Goal: Task Accomplishment & Management: Manage account settings

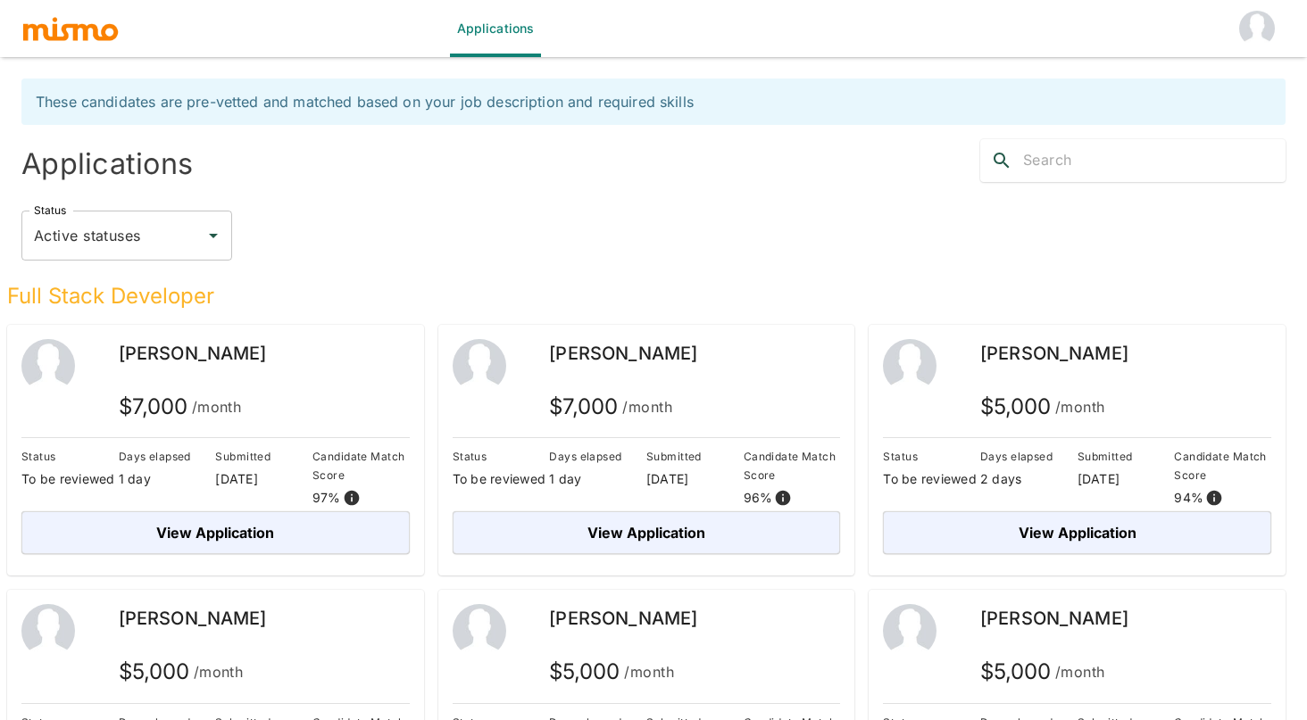
click at [1269, 29] on img "account of current user" at bounding box center [1257, 29] width 36 height 36
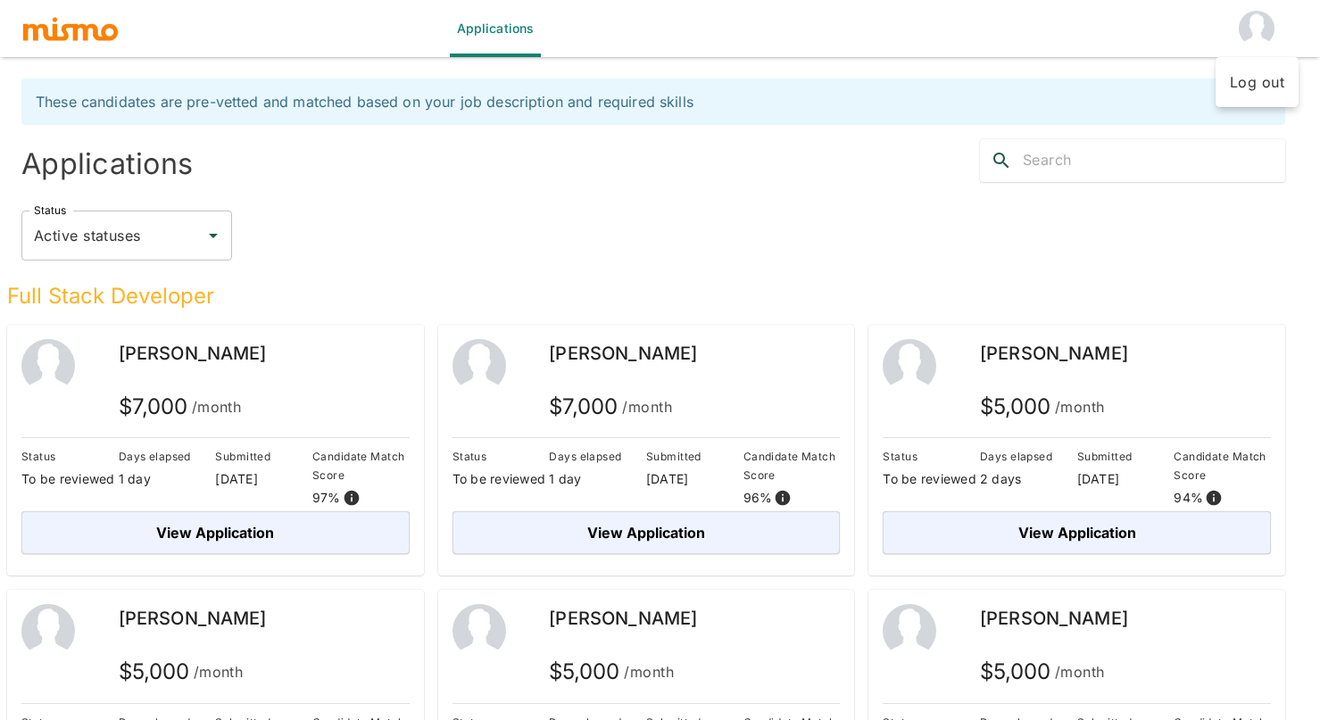
click at [1256, 84] on li "Log out" at bounding box center [1257, 82] width 83 height 36
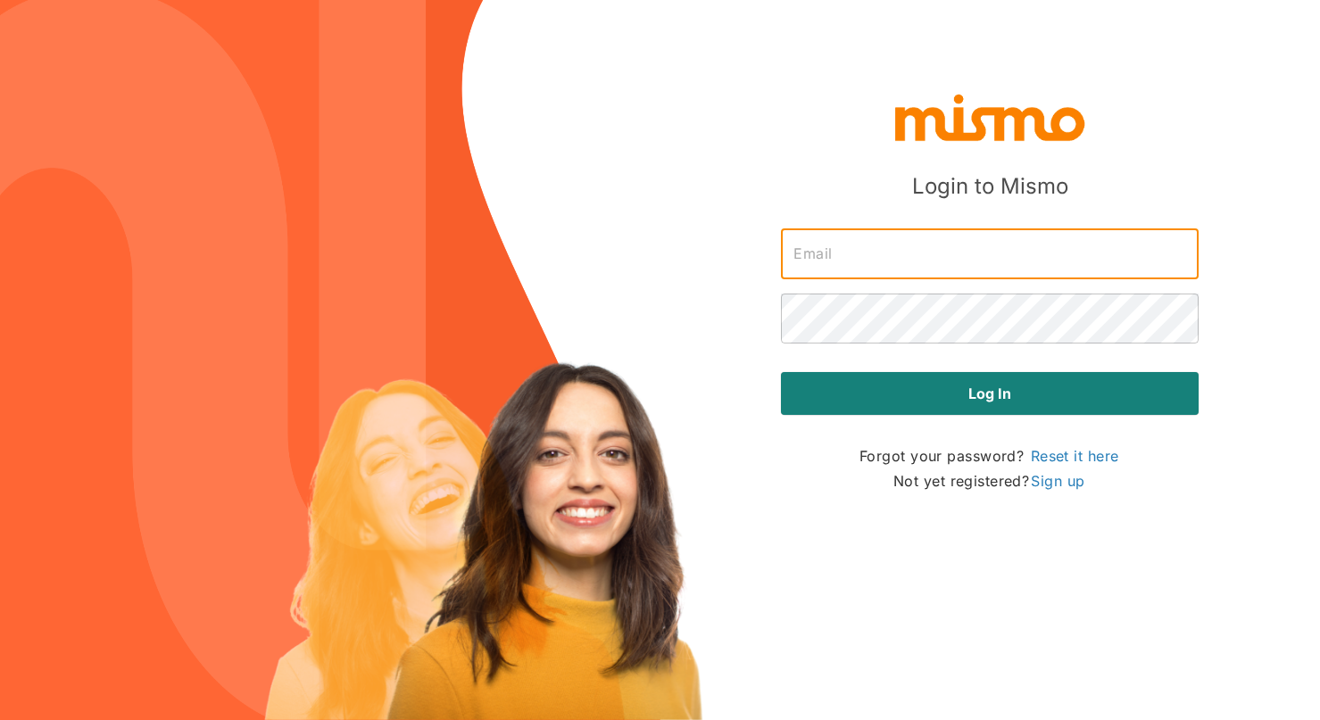
click at [829, 242] on input "text" at bounding box center [990, 254] width 418 height 50
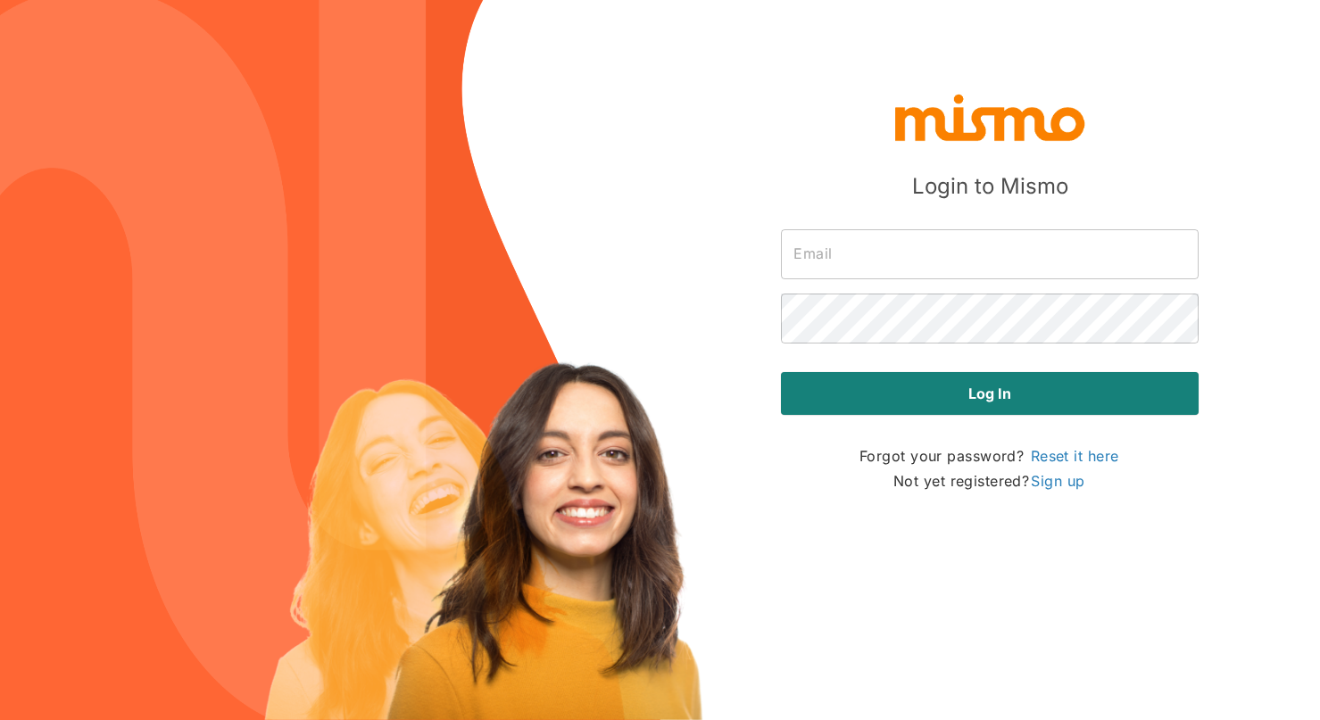
type input "admin@mismo.team"
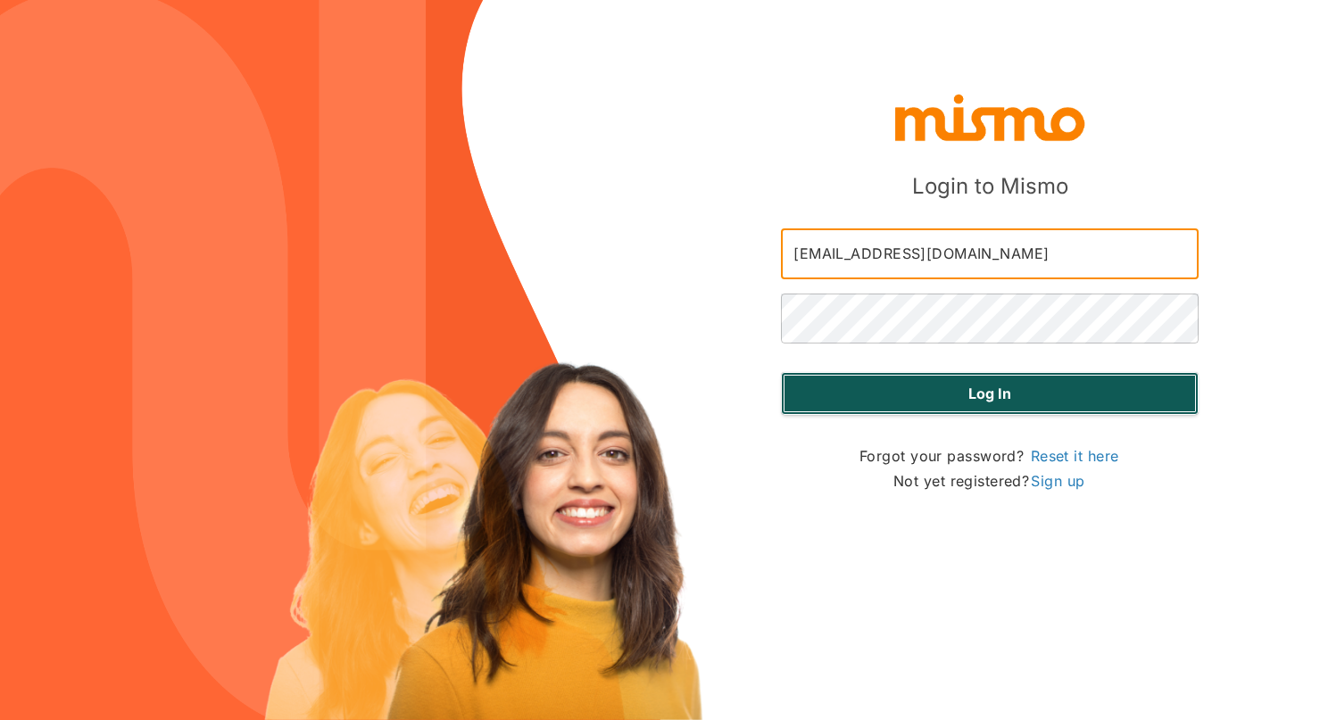
click at [939, 397] on button "Log in" at bounding box center [990, 393] width 418 height 43
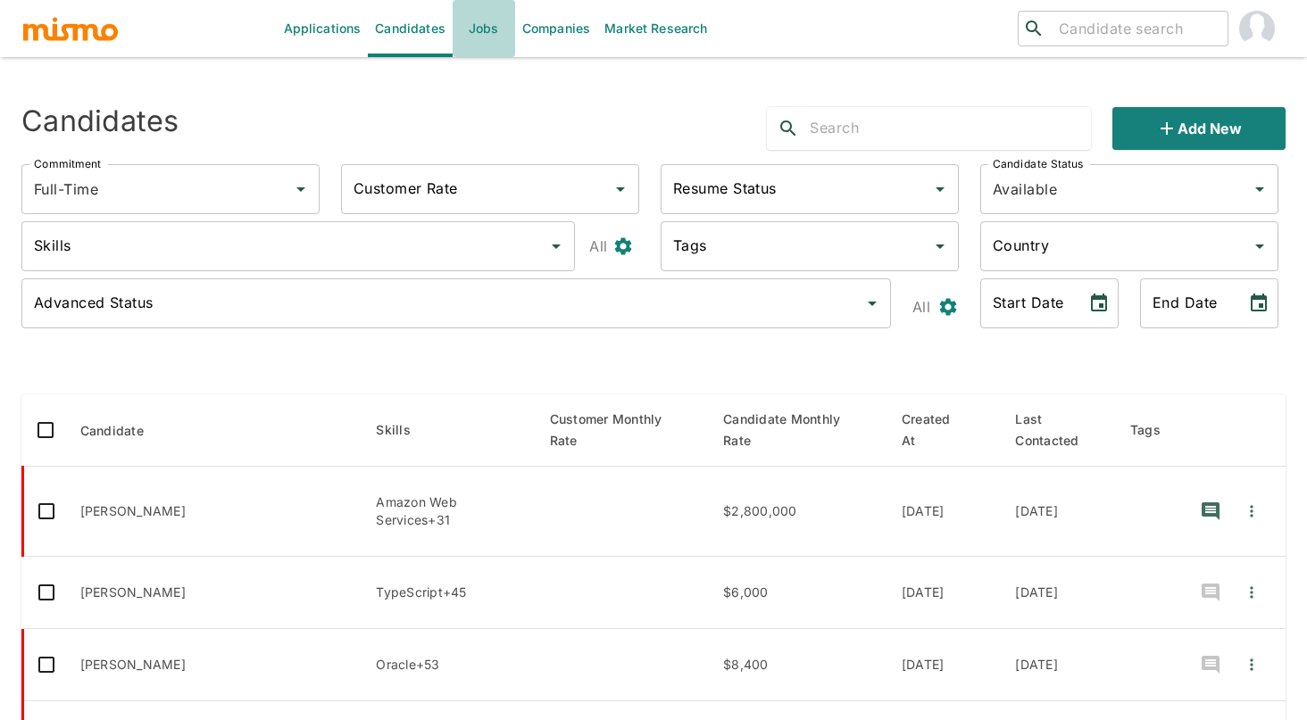
click at [473, 32] on link "Jobs" at bounding box center [484, 28] width 62 height 57
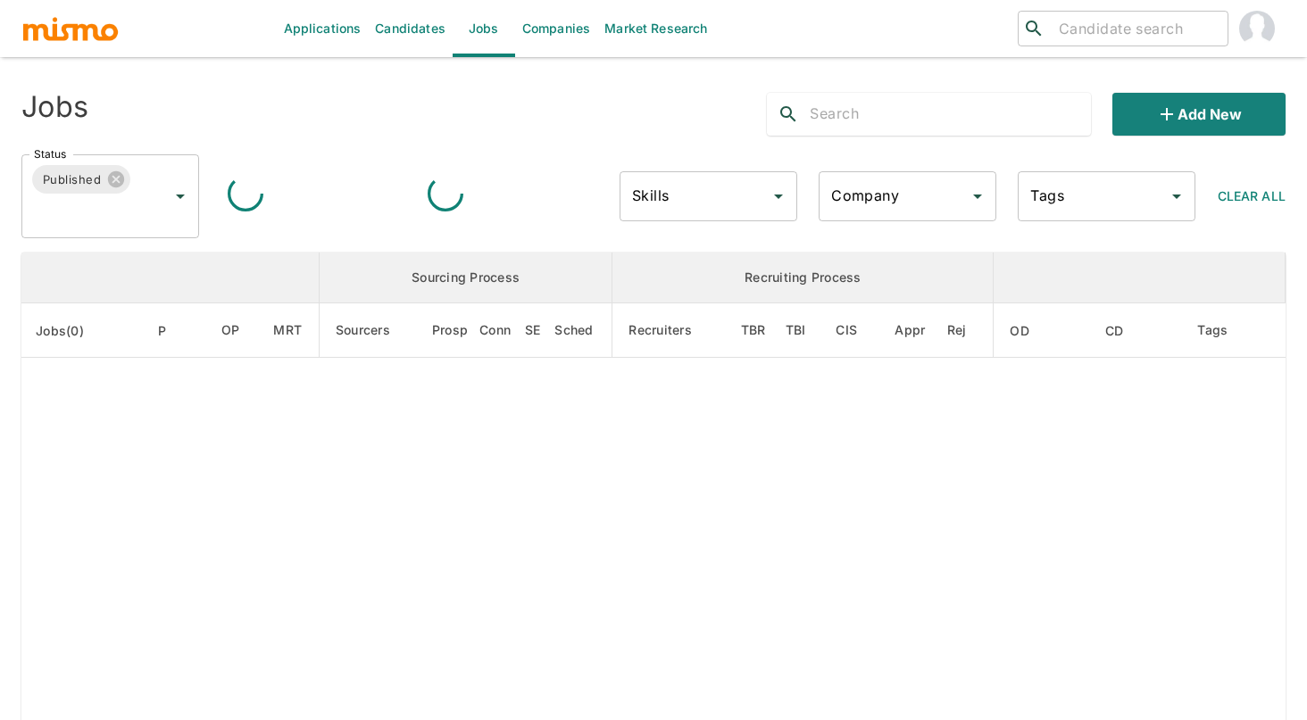
click at [337, 46] on link "Applications" at bounding box center [323, 28] width 92 height 57
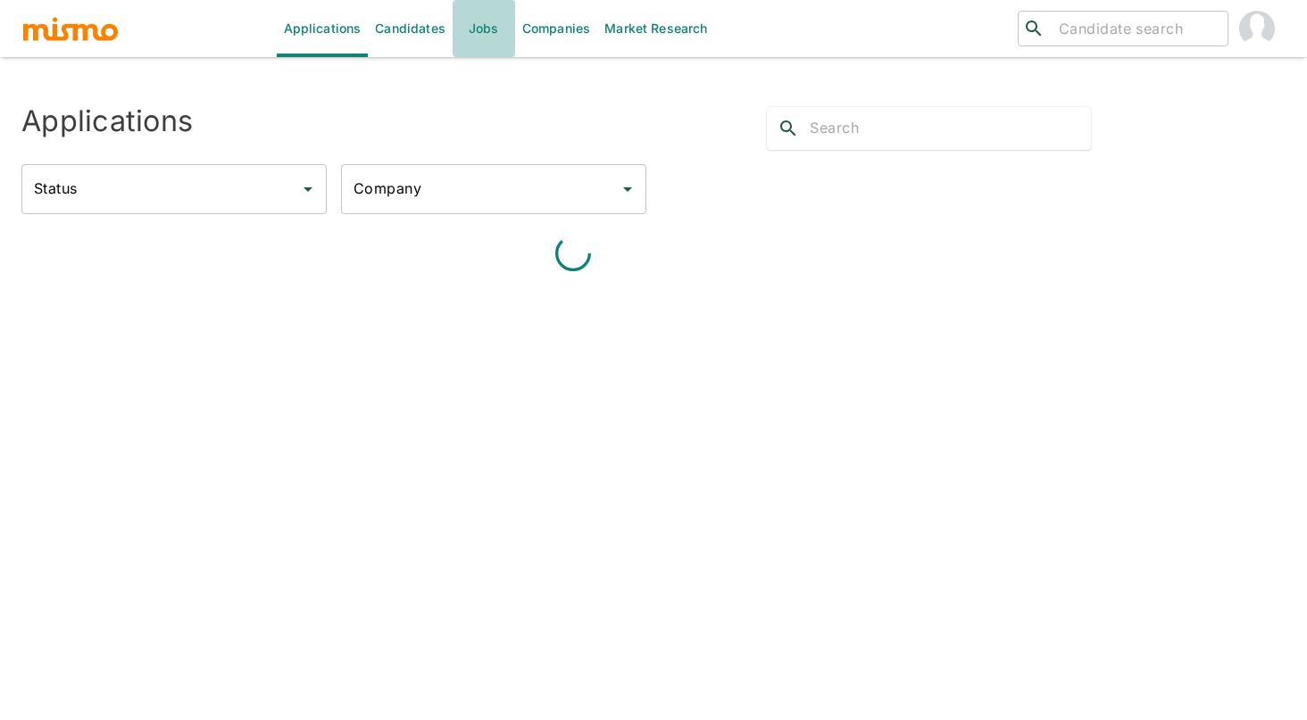
click at [485, 40] on link "Jobs" at bounding box center [484, 28] width 62 height 57
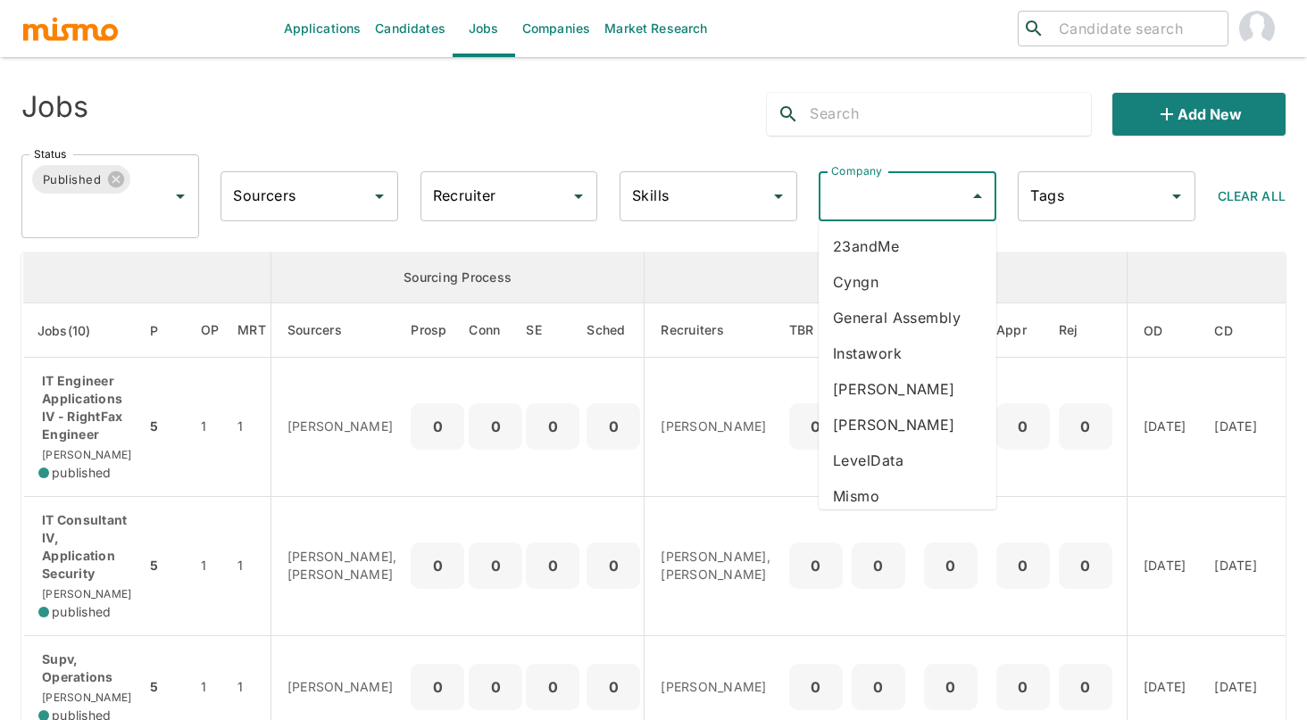
click at [881, 210] on input "Company" at bounding box center [894, 196] width 135 height 34
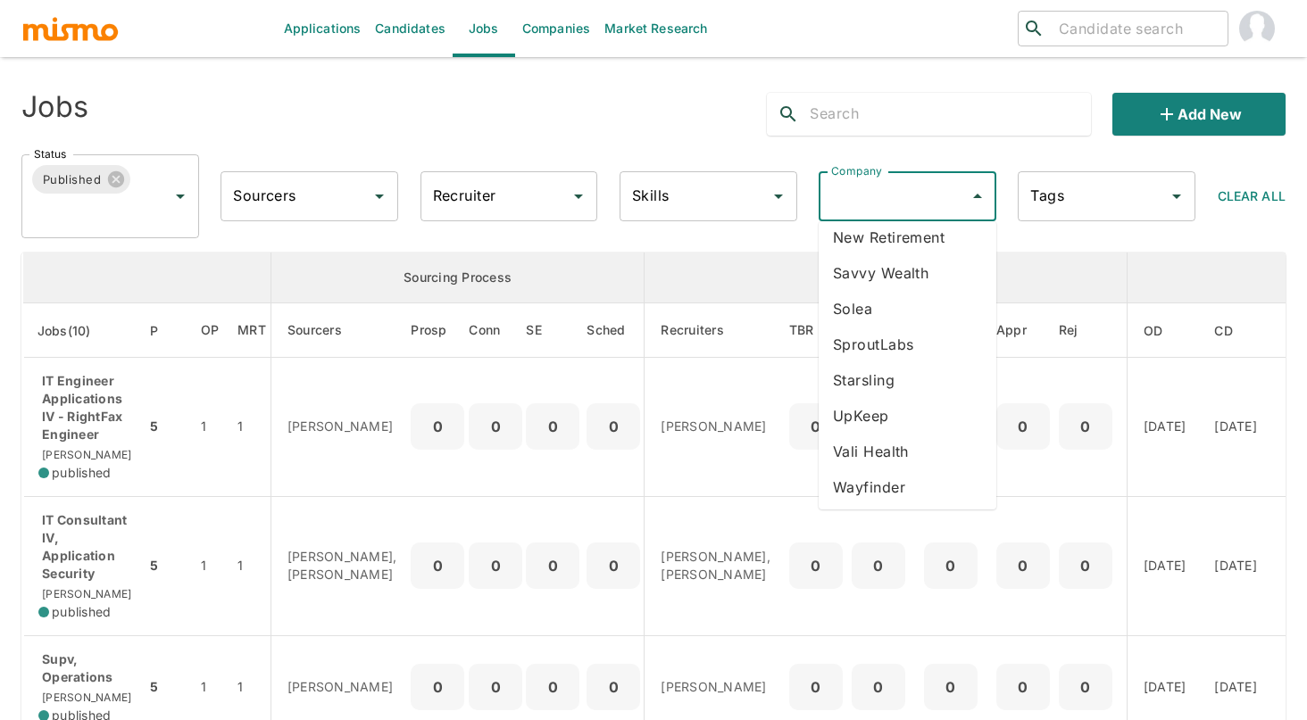
scroll to position [333, 0]
click at [914, 447] on li "Vali Health" at bounding box center [908, 449] width 178 height 36
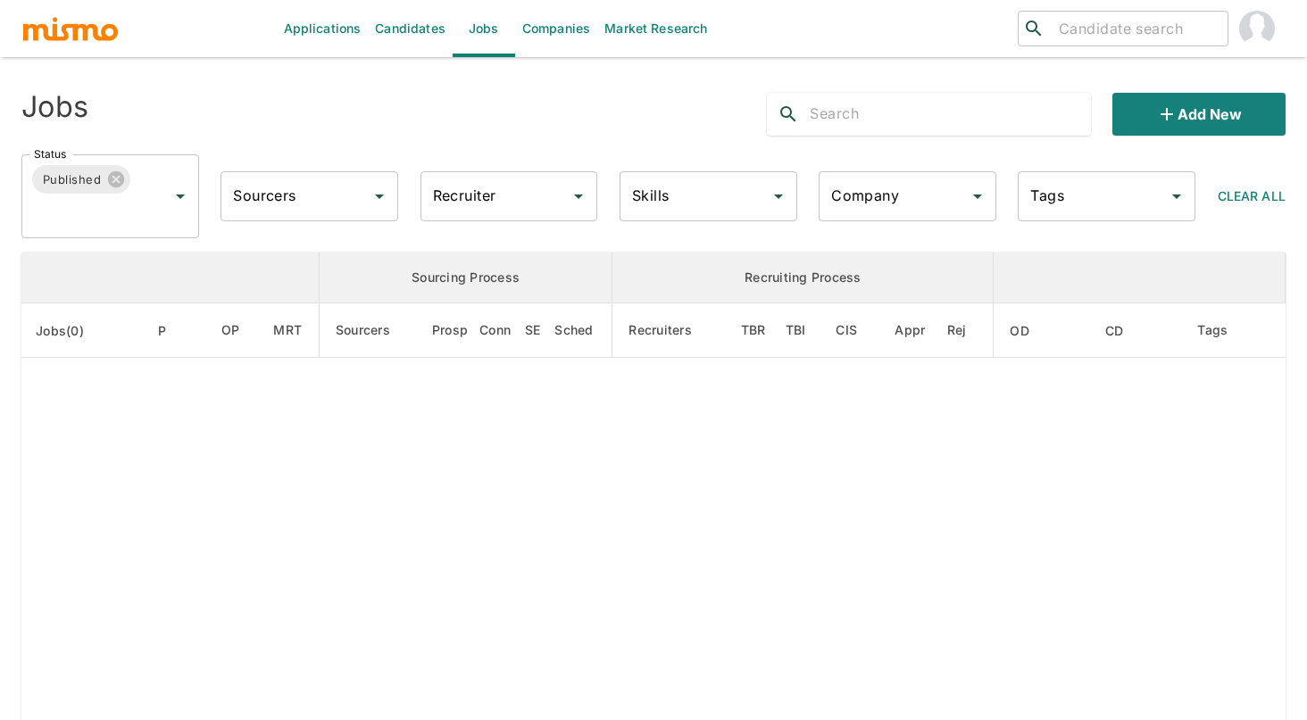
type input "Vali Health"
click at [136, 206] on input "Status" at bounding box center [85, 213] width 112 height 34
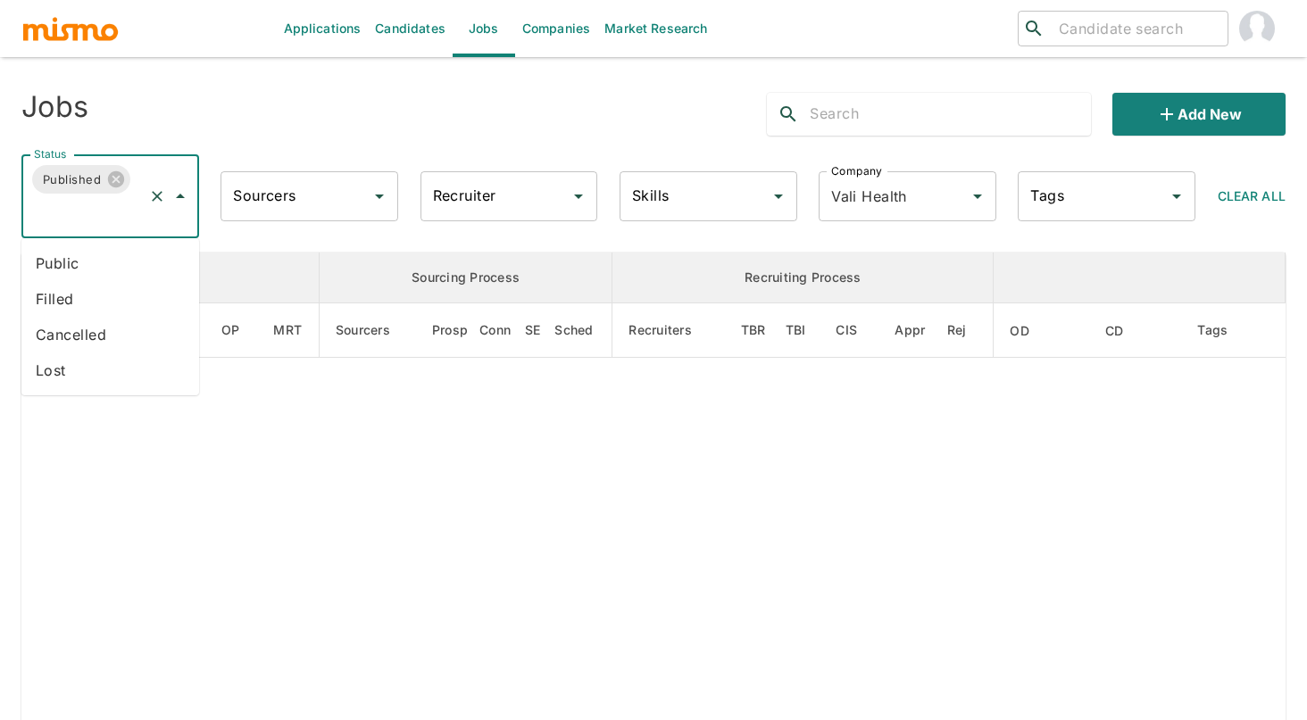
click at [99, 265] on li "Public" at bounding box center [110, 263] width 178 height 36
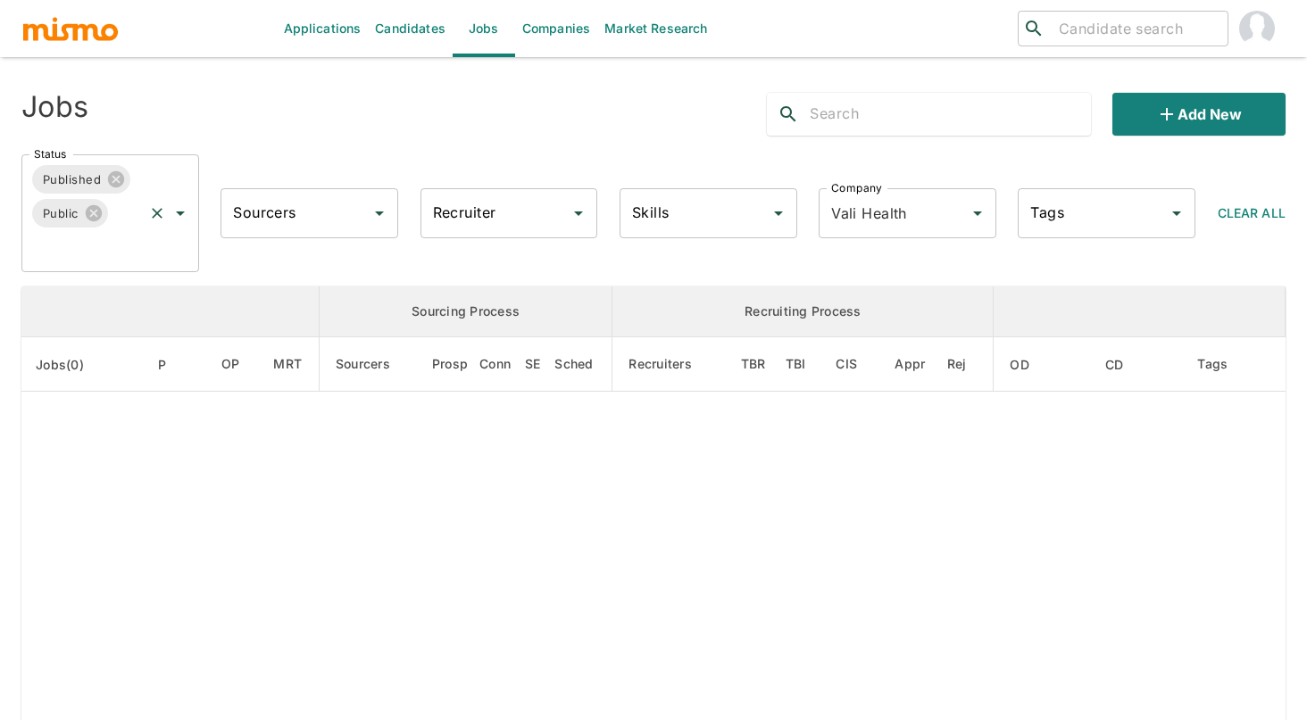
click at [108, 270] on div "Published Public Status" at bounding box center [110, 213] width 178 height 118
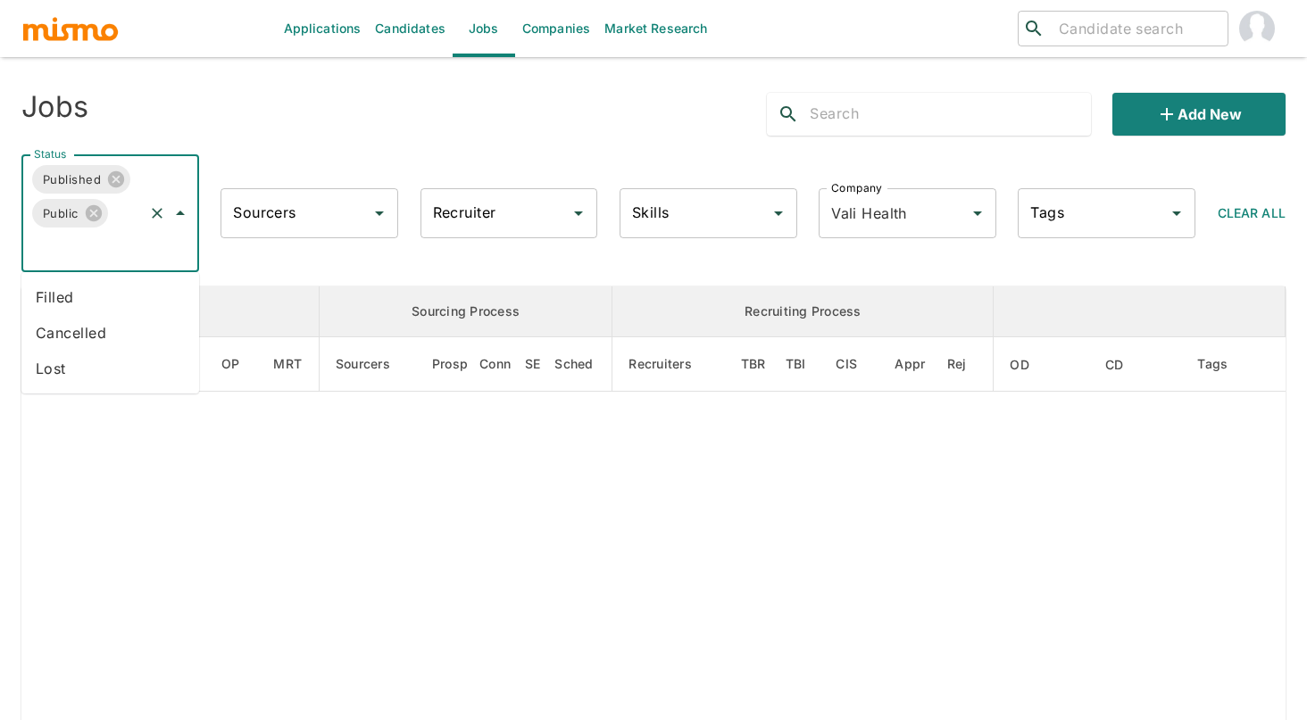
click at [96, 303] on li "Filled" at bounding box center [110, 297] width 178 height 36
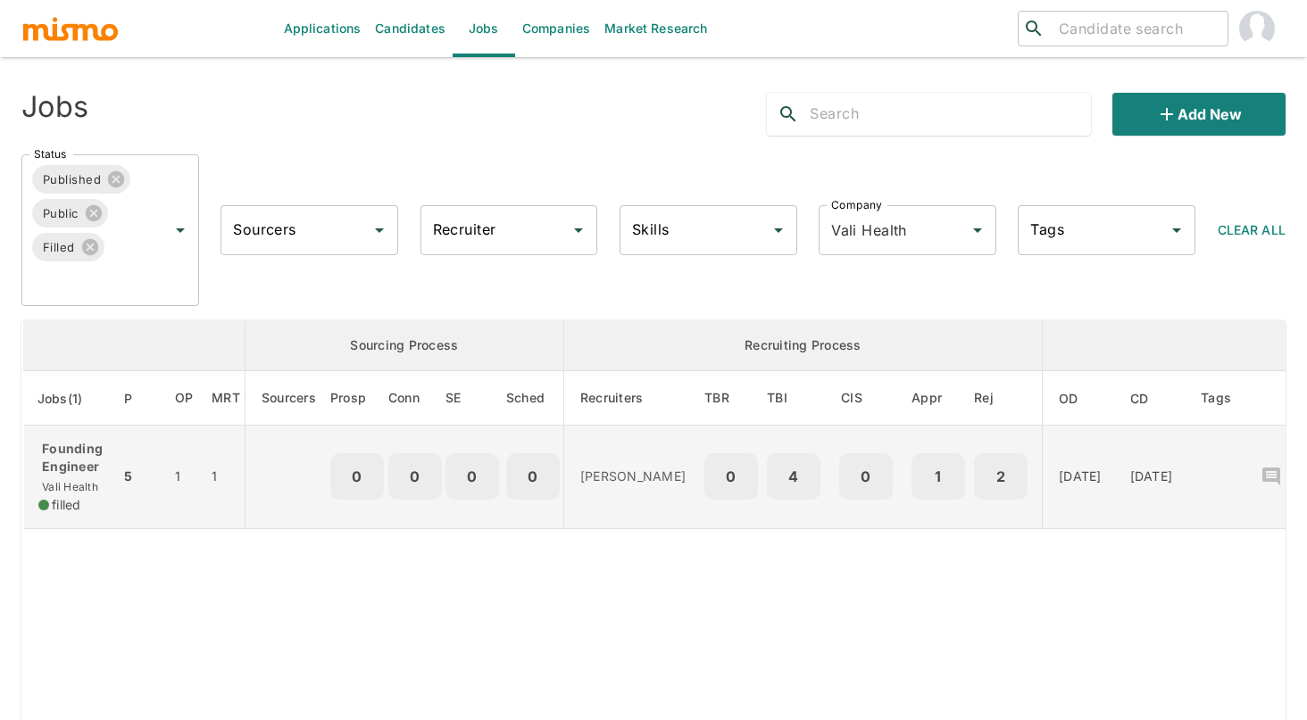
click at [91, 467] on p "Founding Engineer" at bounding box center [71, 458] width 67 height 36
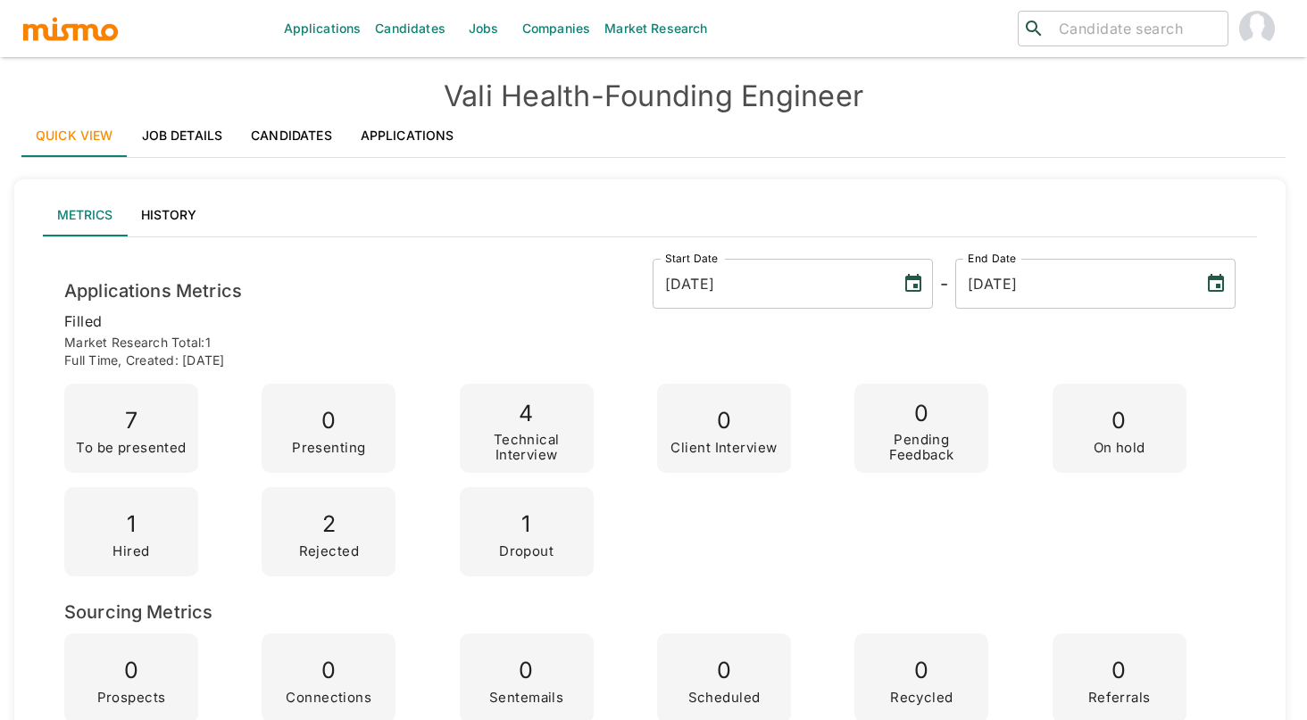
click at [200, 130] on link "Job Details" at bounding box center [183, 135] width 110 height 43
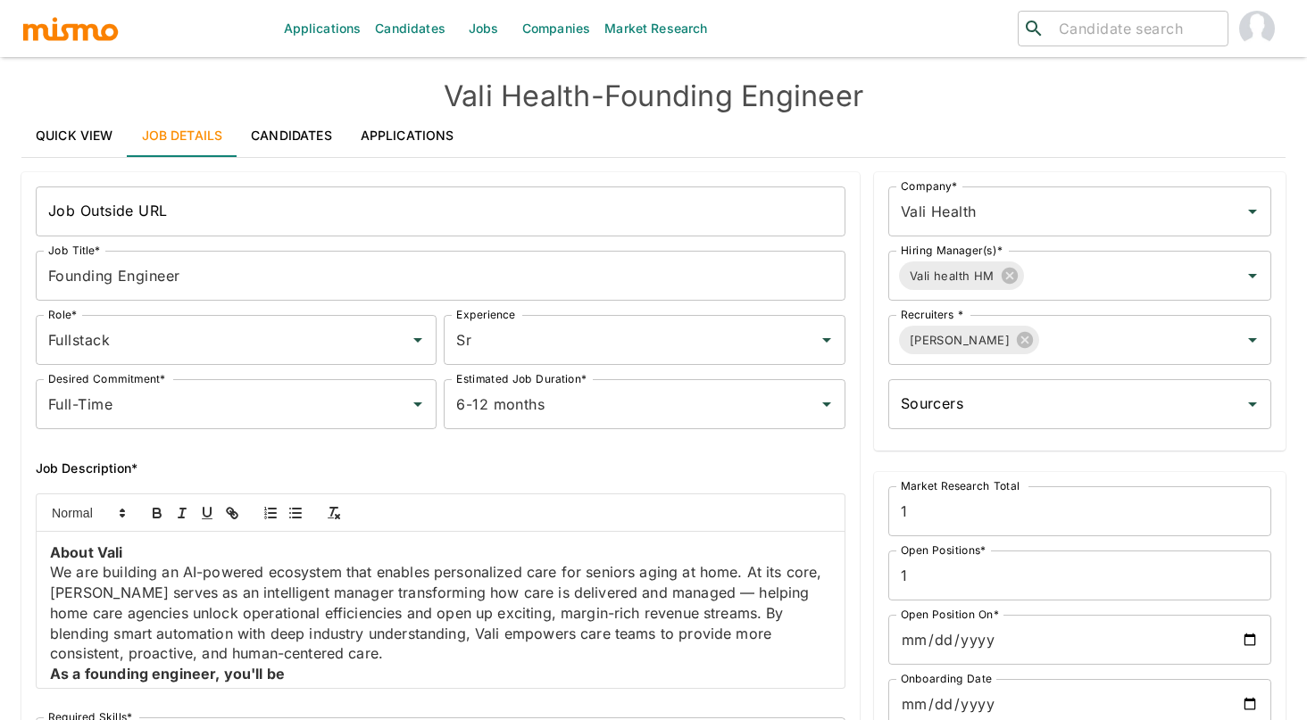
click at [292, 130] on link "Candidates" at bounding box center [292, 135] width 110 height 43
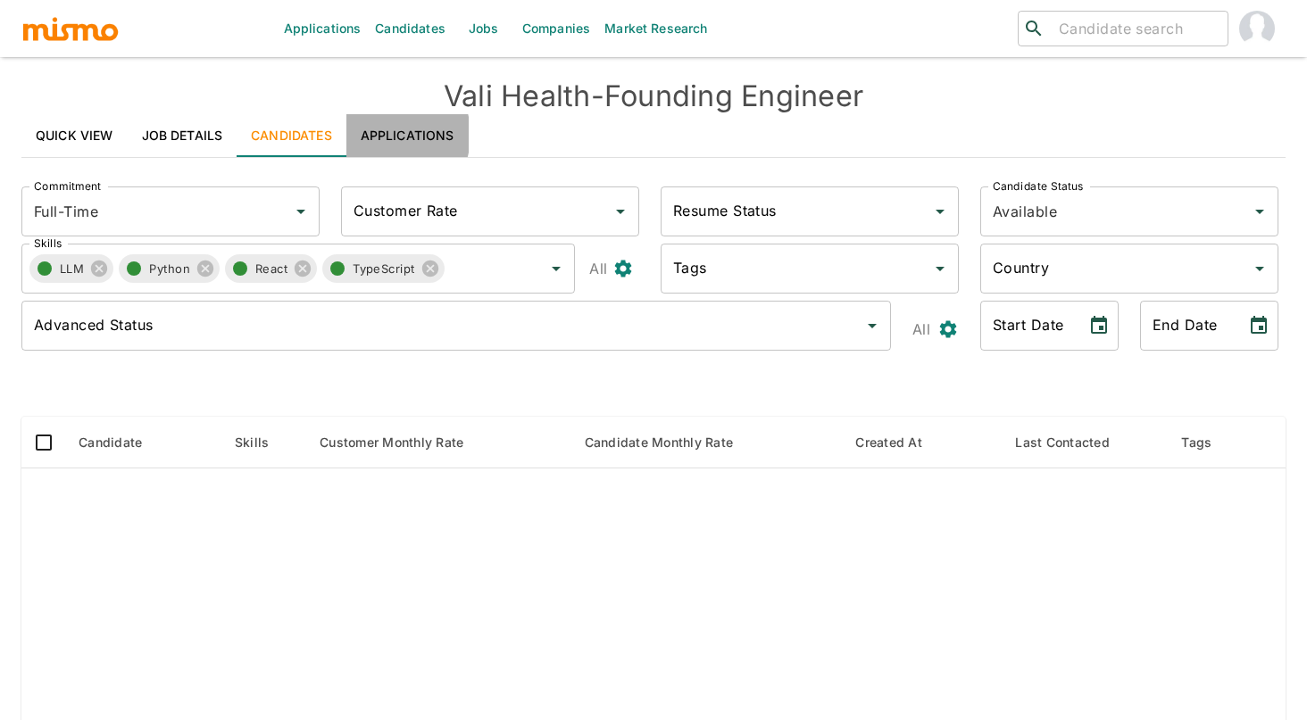
click at [386, 135] on link "Applications" at bounding box center [407, 135] width 122 height 43
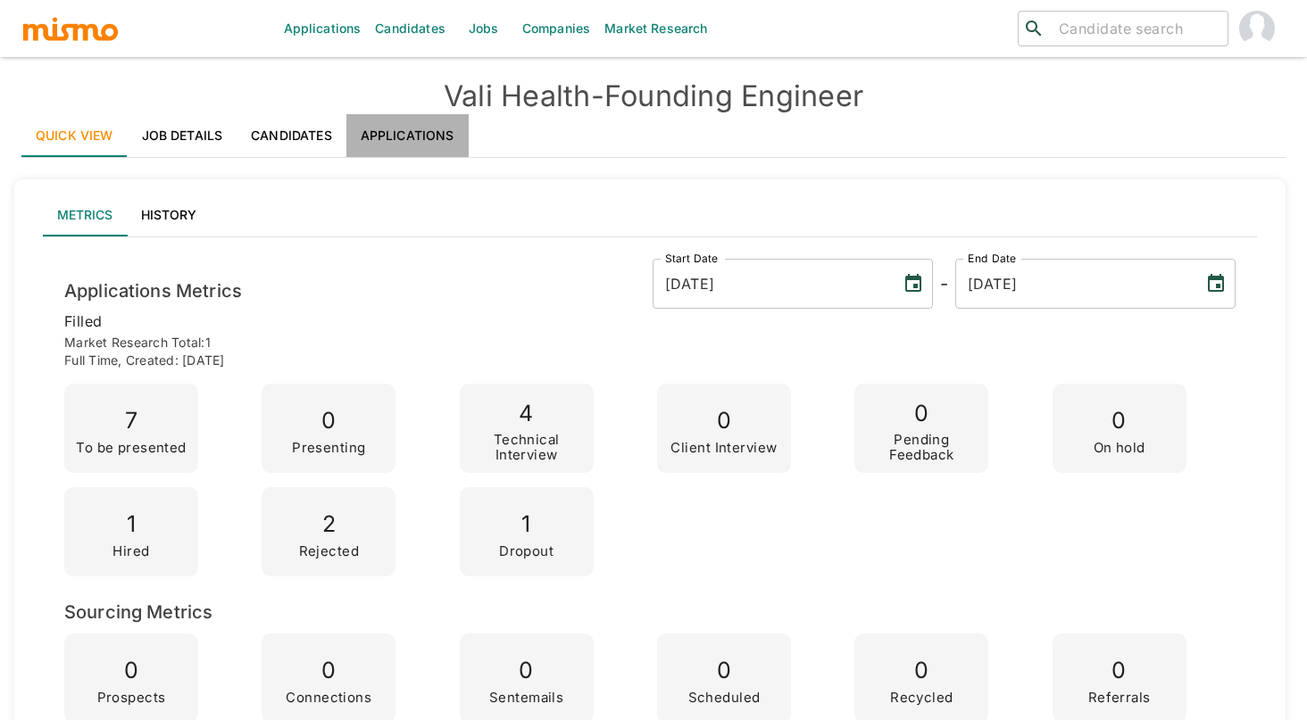
click at [410, 138] on link "Applications" at bounding box center [407, 135] width 122 height 43
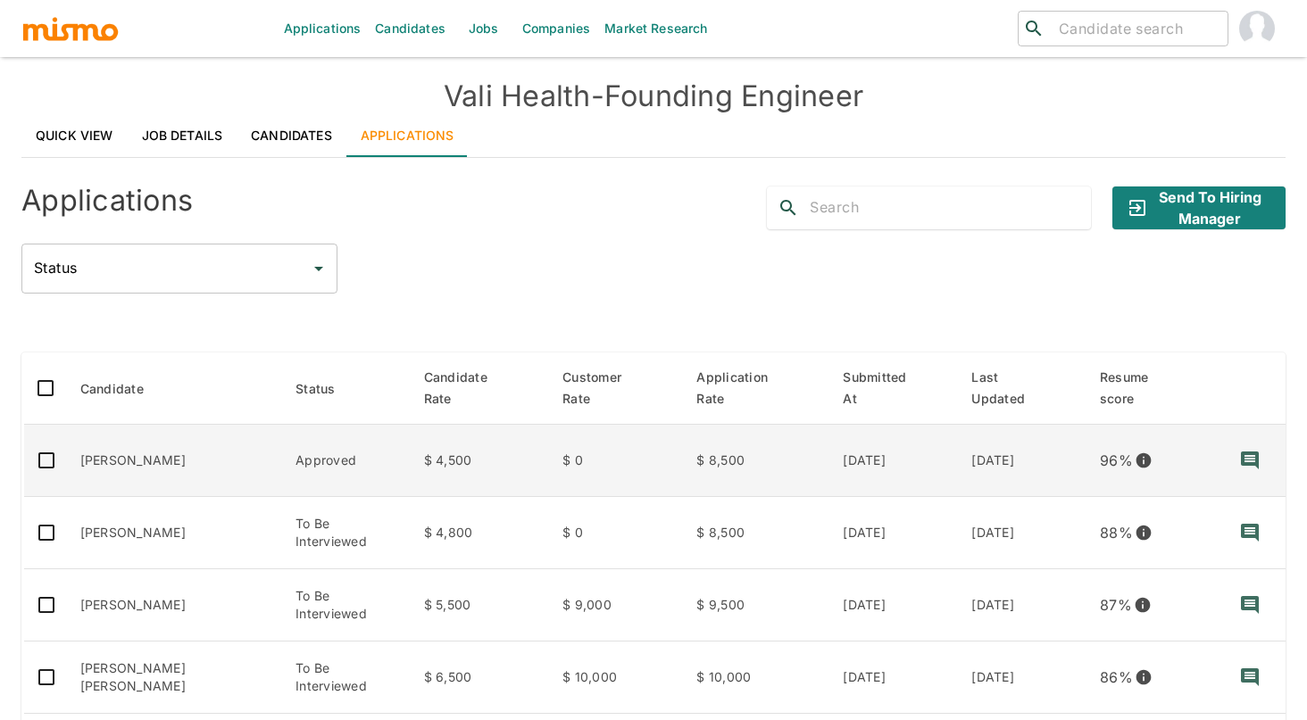
click at [156, 452] on td "[PERSON_NAME]" at bounding box center [174, 461] width 216 height 72
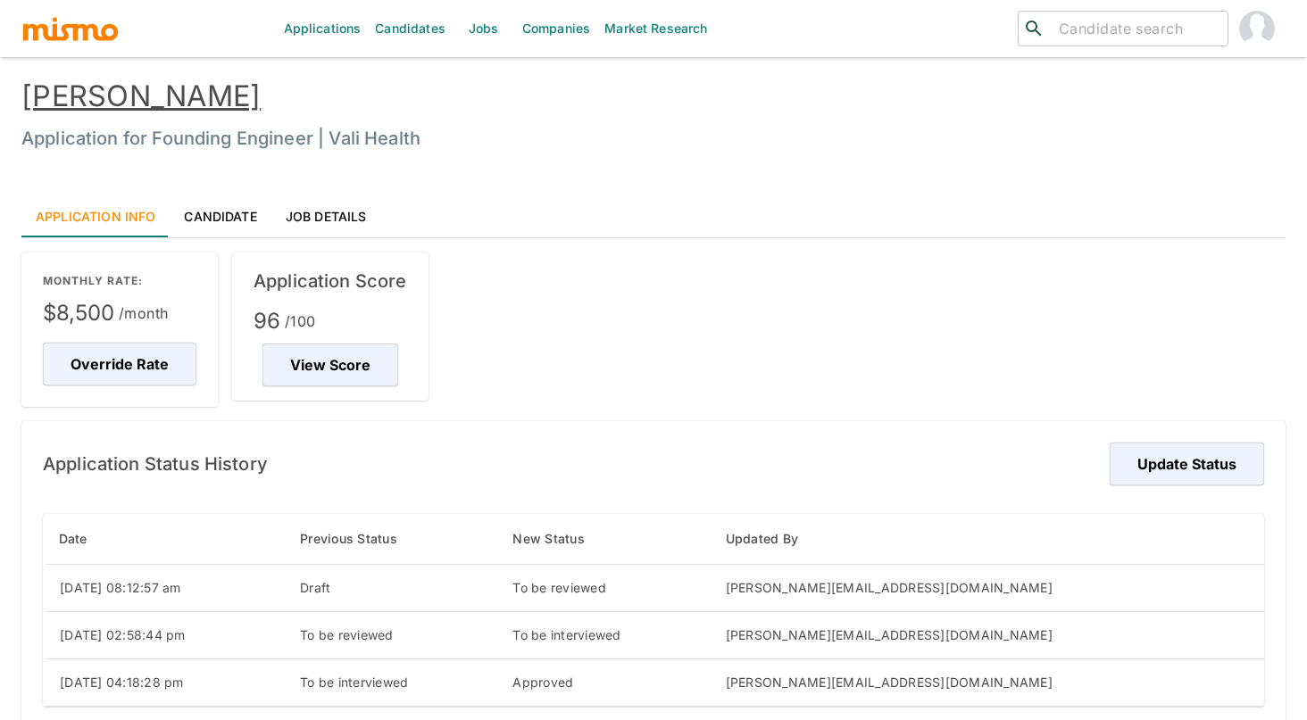
click at [215, 225] on link "Candidate" at bounding box center [220, 216] width 101 height 43
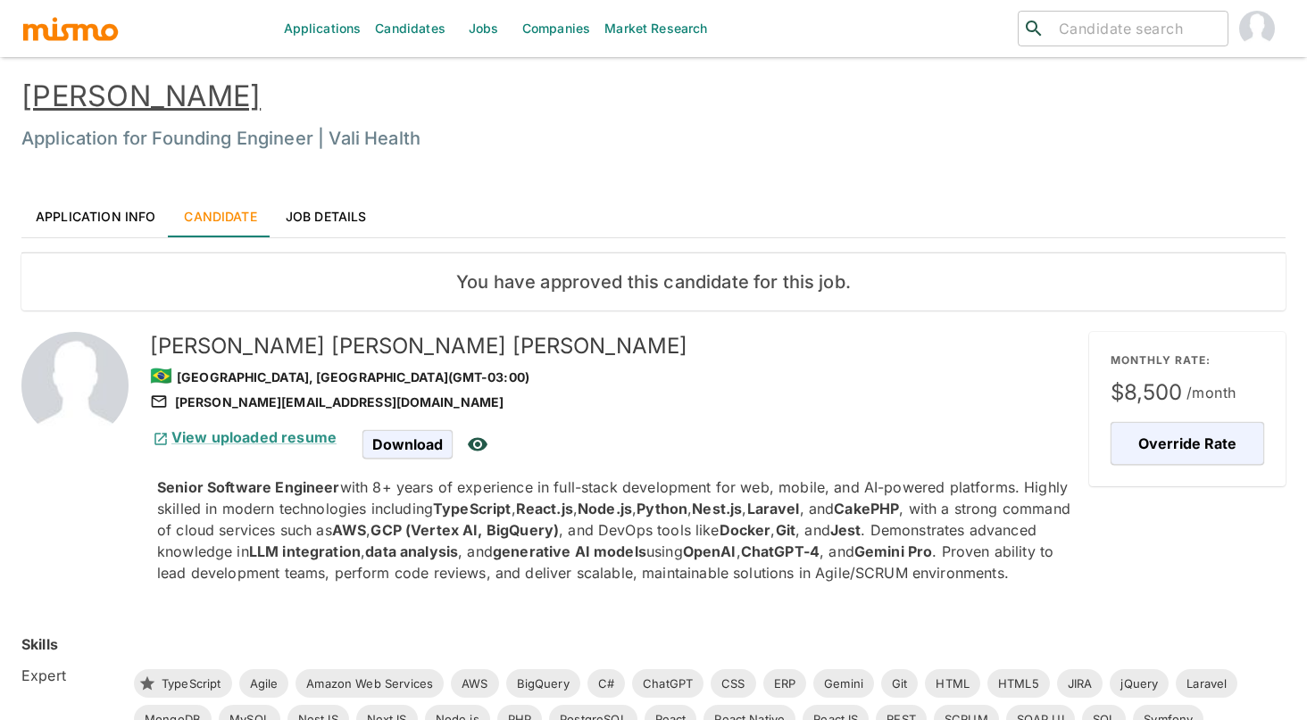
click at [607, 195] on div "Application Info Candidate Job Details" at bounding box center [653, 216] width 1264 height 43
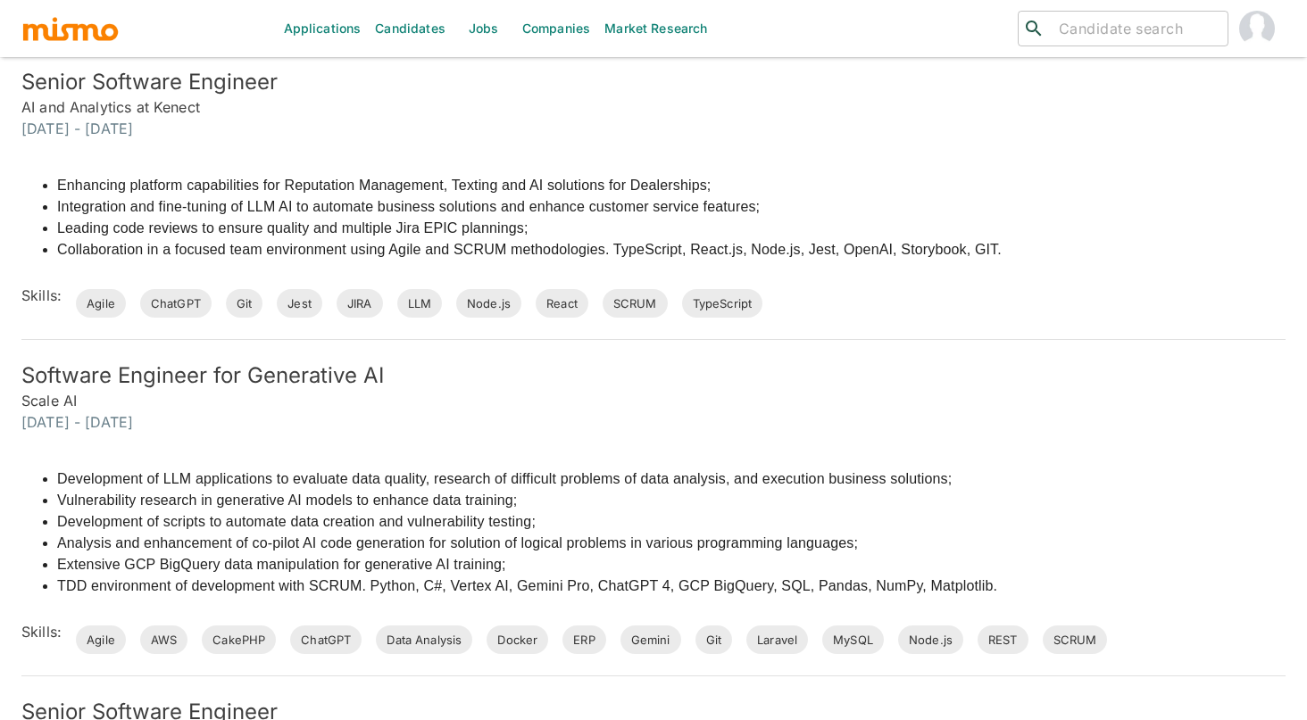
scroll to position [810, 0]
click at [607, 195] on li "Enhancing platform capabilities for Reputation Management, Texting and AI solut…" at bounding box center [529, 185] width 944 height 21
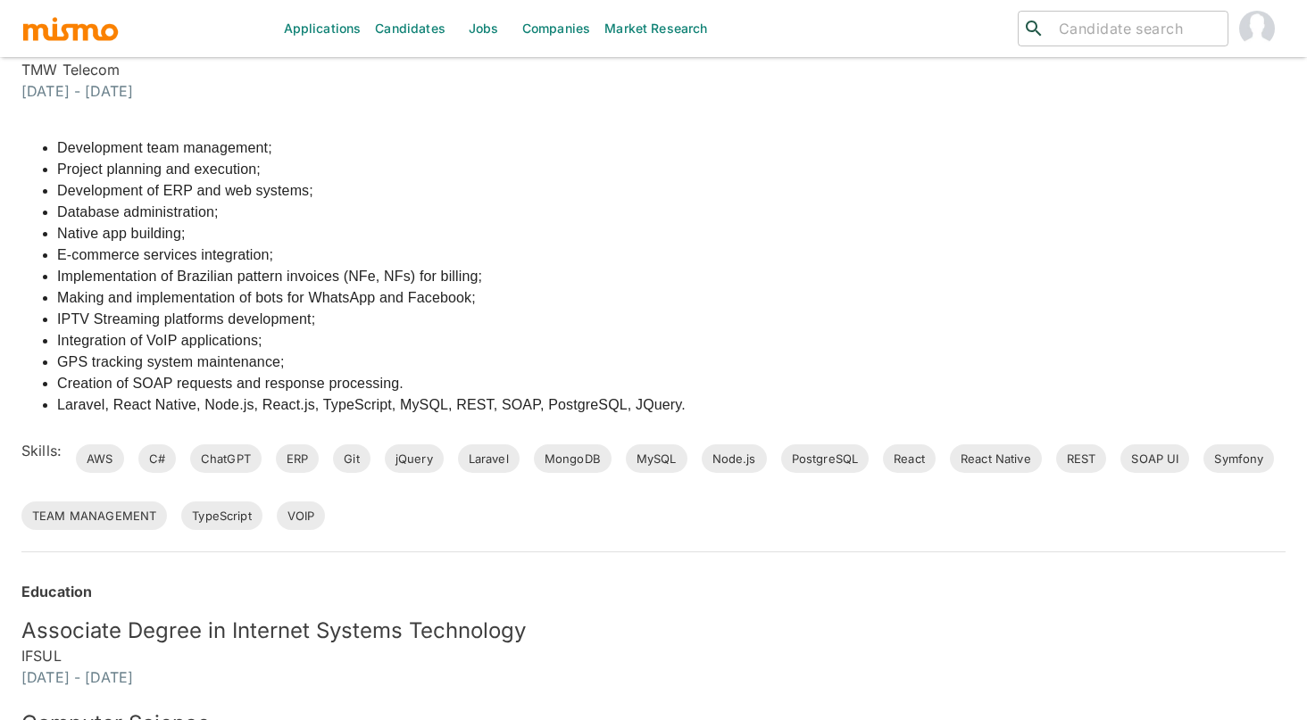
scroll to position [2311, 0]
